Goal: Use online tool/utility: Utilize a website feature to perform a specific function

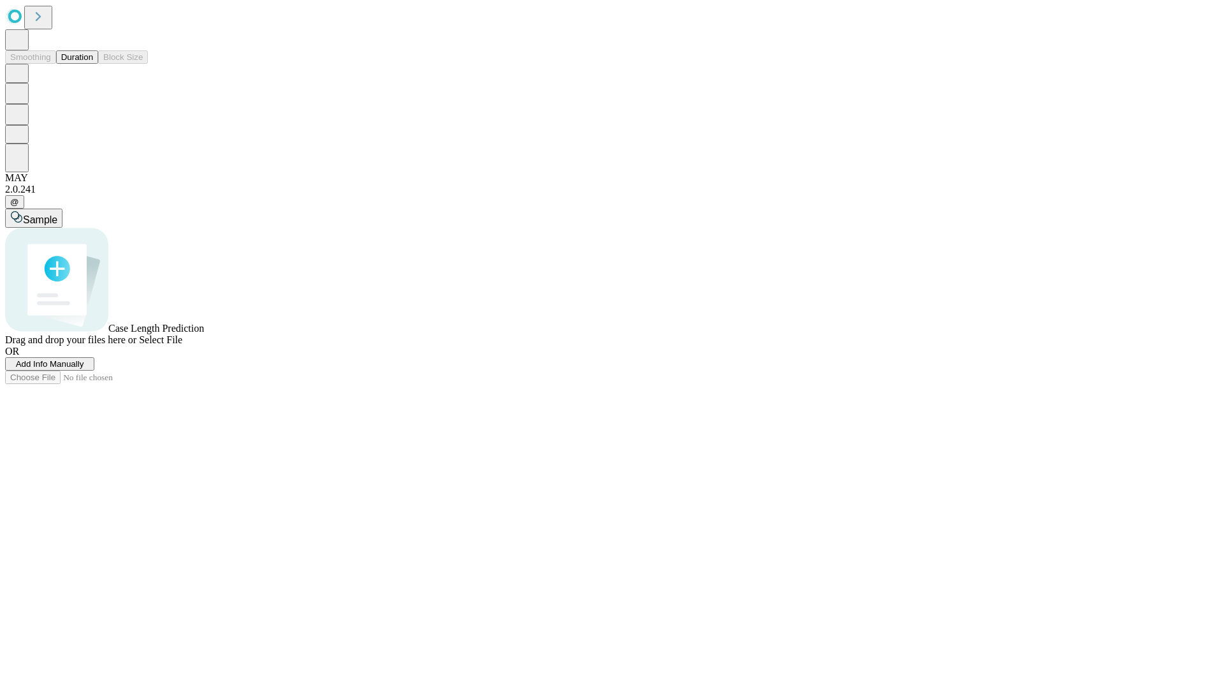
click at [93, 64] on button "Duration" at bounding box center [77, 56] width 42 height 13
click at [182, 345] on span "Select File" at bounding box center [160, 339] width 43 height 11
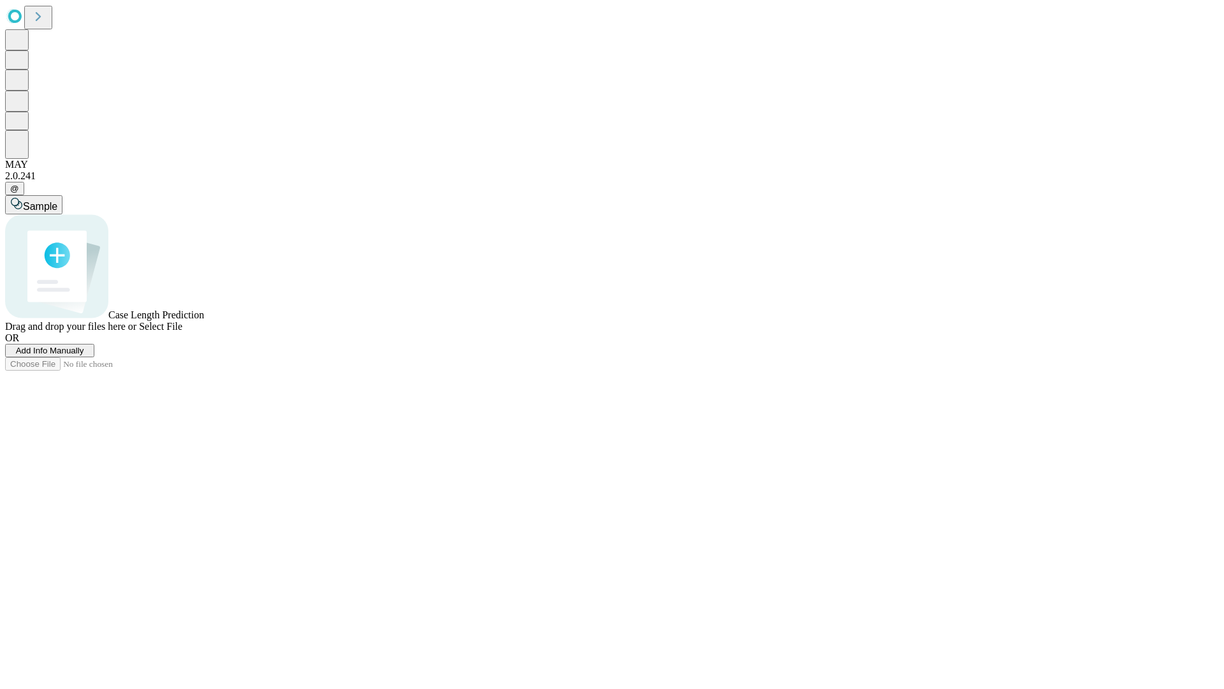
click at [182, 332] on span "Select File" at bounding box center [160, 326] width 43 height 11
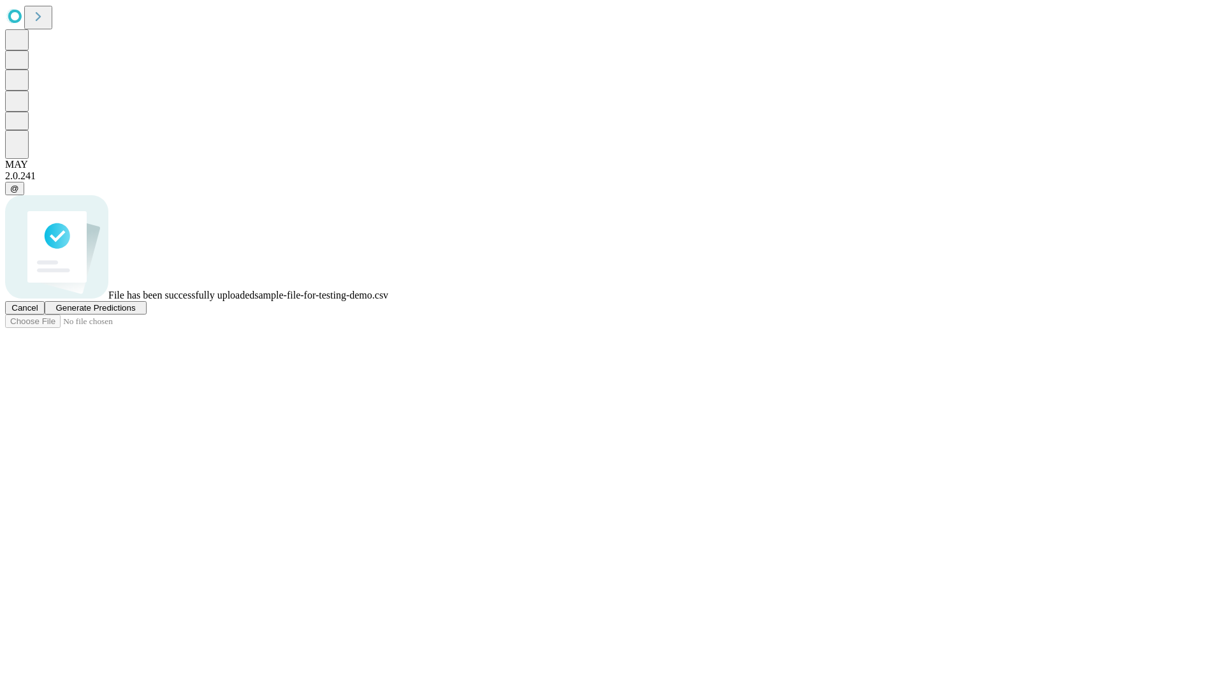
click at [135, 312] on span "Generate Predictions" at bounding box center [95, 308] width 80 height 10
